Goal: Task Accomplishment & Management: Use online tool/utility

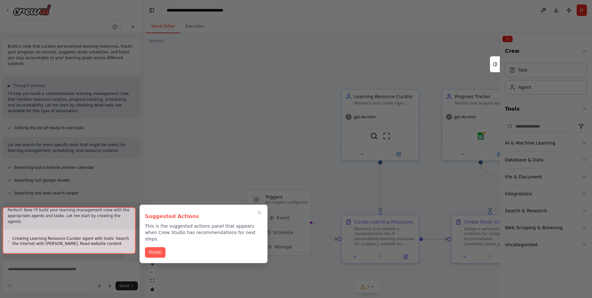
scroll to position [534, 0]
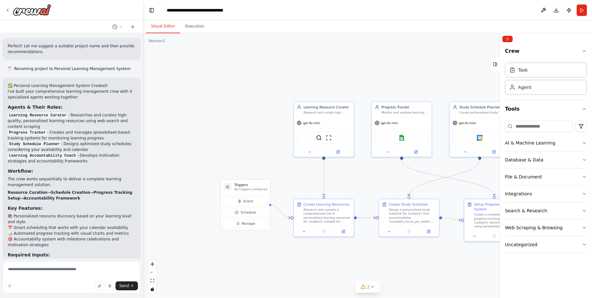
scroll to position [482, 0]
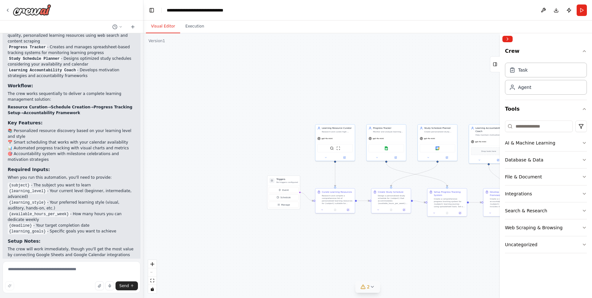
click at [376, 285] on button "2" at bounding box center [367, 287] width 25 height 12
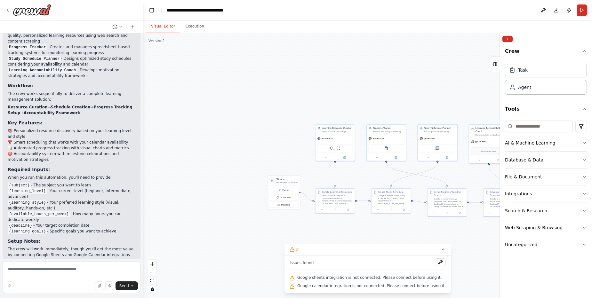
click at [269, 233] on div ".deletable-edge-delete-btn { width: 20px; height: 20px; border: 0px solid #ffff…" at bounding box center [367, 165] width 448 height 265
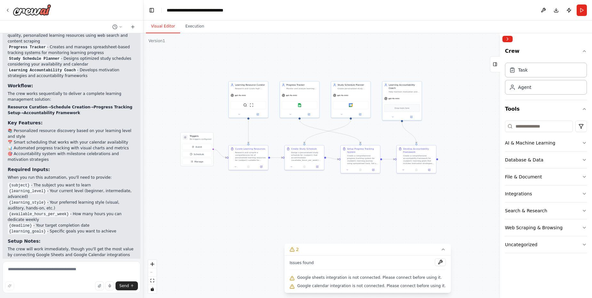
drag, startPoint x: 259, startPoint y: 221, endPoint x: 172, endPoint y: 177, distance: 97.6
click at [172, 177] on div ".deletable-edge-delete-btn { width: 20px; height: 20px; border: 0px solid #ffff…" at bounding box center [367, 165] width 448 height 265
click at [585, 12] on button "Run" at bounding box center [581, 10] width 10 height 12
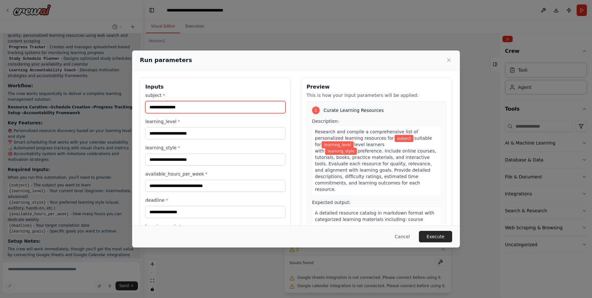
click at [184, 108] on input "subject *" at bounding box center [215, 107] width 140 height 12
type input "*******"
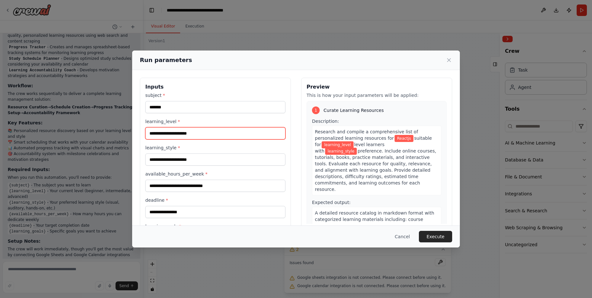
click at [185, 132] on input "learning_level *" at bounding box center [215, 133] width 140 height 12
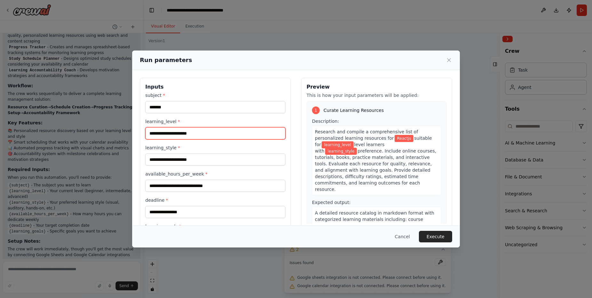
click at [185, 132] on input "learning_level *" at bounding box center [215, 133] width 140 height 12
type input "******"
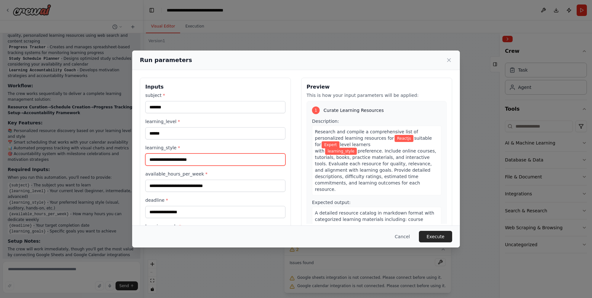
click at [194, 159] on input "learning_style *" at bounding box center [215, 160] width 140 height 12
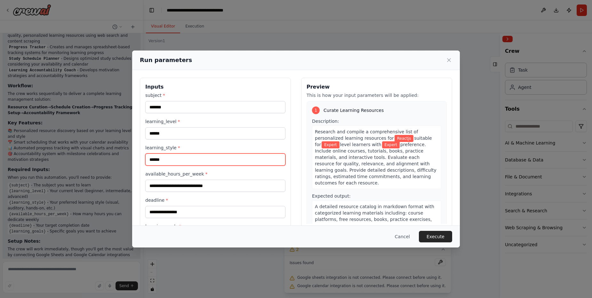
type input "******"
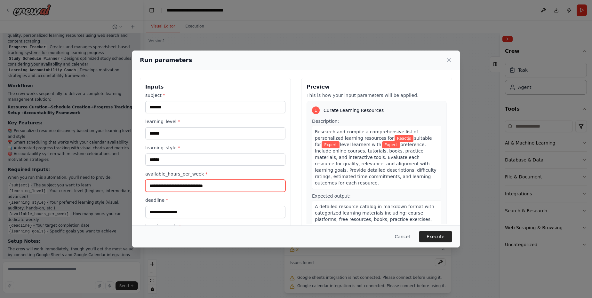
click at [194, 189] on input "available_hours_per_week *" at bounding box center [215, 186] width 140 height 12
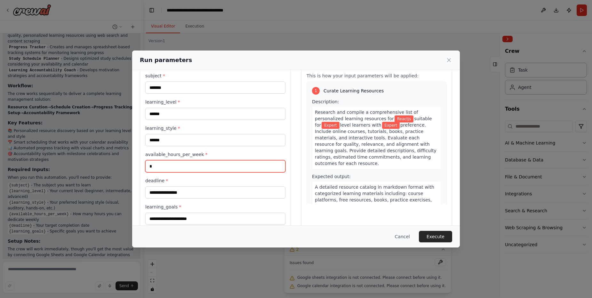
scroll to position [32, 0]
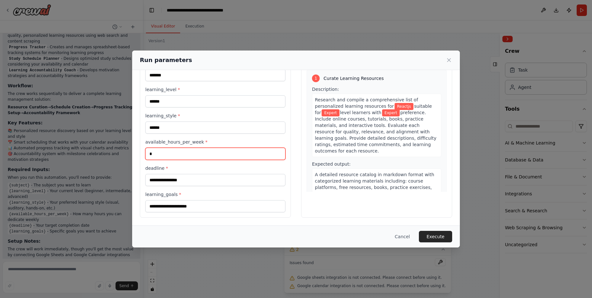
type input "*"
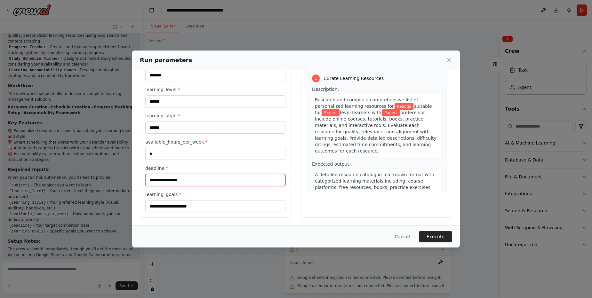
click at [173, 179] on input "deadline *" at bounding box center [215, 180] width 140 height 12
type input "********"
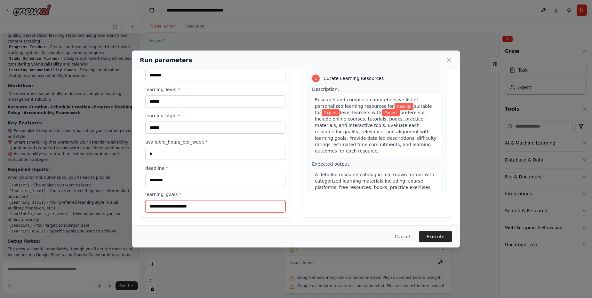
click at [178, 206] on input "learning_goals *" at bounding box center [215, 206] width 140 height 12
type input "**********"
click at [431, 236] on button "Execute" at bounding box center [435, 237] width 33 height 12
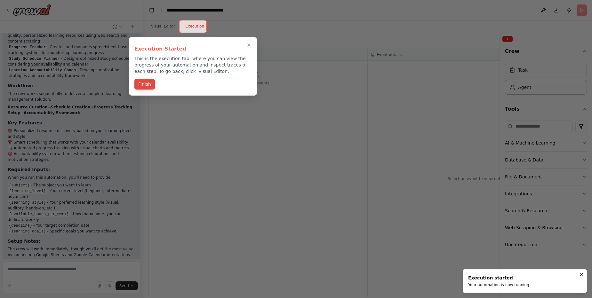
click at [144, 88] on button "Finish" at bounding box center [144, 84] width 20 height 11
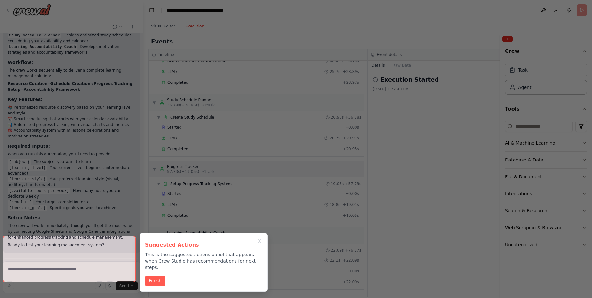
scroll to position [534, 0]
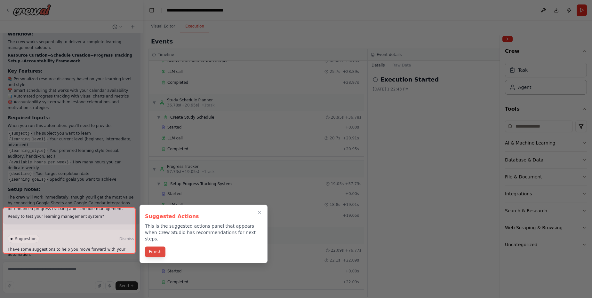
click at [152, 247] on button "Finish" at bounding box center [155, 252] width 20 height 11
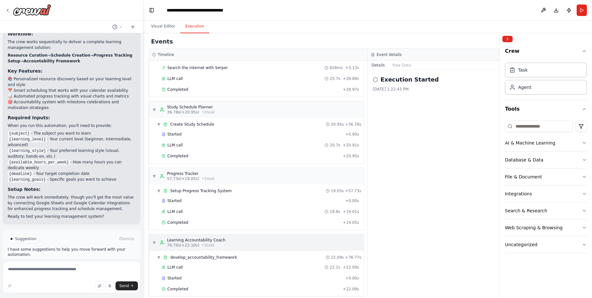
scroll to position [58, 0]
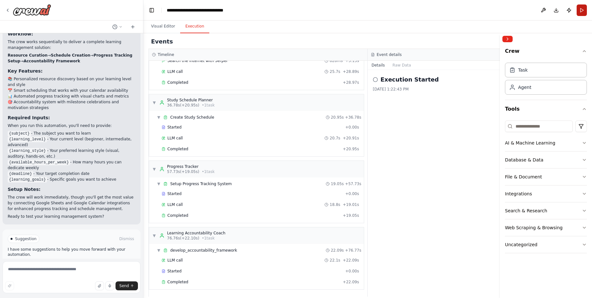
click at [580, 11] on button "Run" at bounding box center [581, 10] width 10 height 12
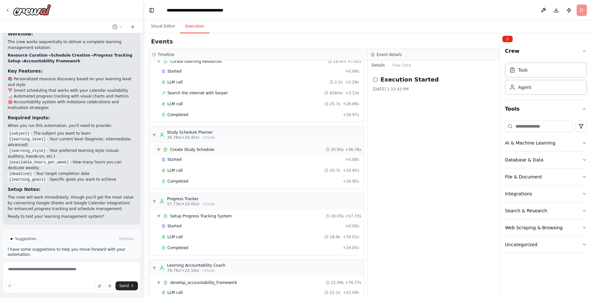
scroll to position [0, 0]
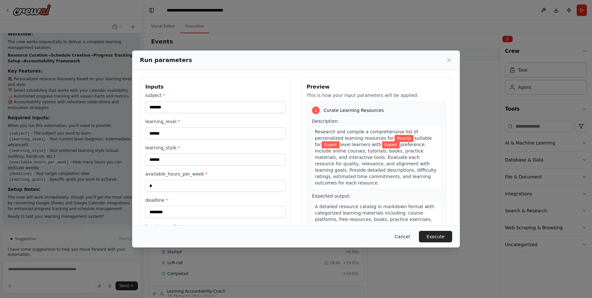
click at [403, 237] on button "Cancel" at bounding box center [402, 237] width 25 height 12
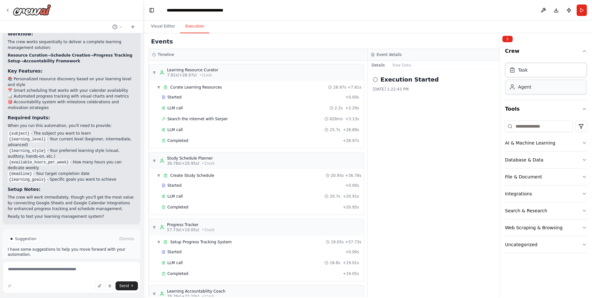
click at [531, 86] on div "Agent" at bounding box center [546, 87] width 82 height 15
click at [376, 81] on icon at bounding box center [375, 79] width 5 height 5
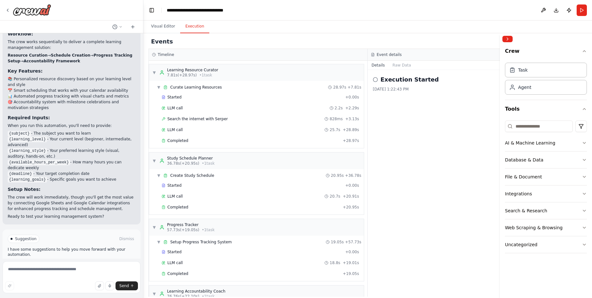
click at [376, 81] on icon at bounding box center [375, 79] width 5 height 5
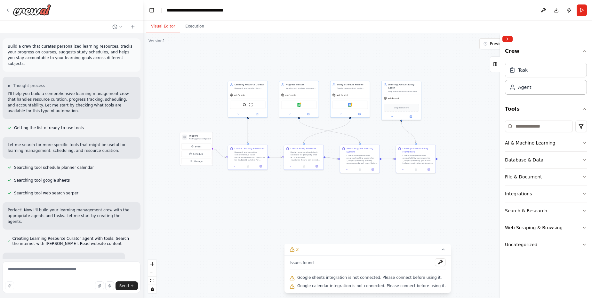
click at [164, 29] on button "Visual Editor" at bounding box center [163, 26] width 34 height 13
click at [487, 44] on div "Previous executions" at bounding box center [505, 43] width 44 height 5
click at [487, 58] on button "3m ago" at bounding box center [517, 56] width 77 height 10
click at [510, 38] on button "Collapse right sidebar" at bounding box center [507, 39] width 10 height 6
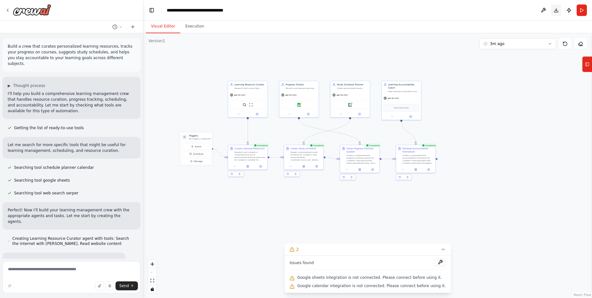
click at [555, 10] on button "Download" at bounding box center [556, 10] width 10 height 12
